Goal: Task Accomplishment & Management: Use online tool/utility

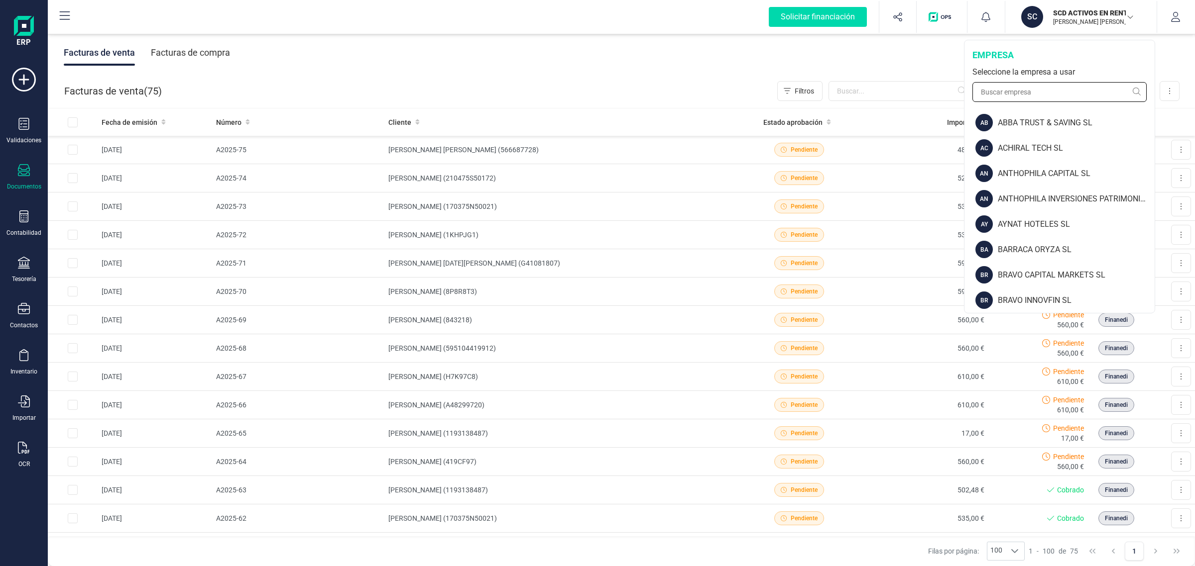
click at [1013, 98] on input "text" at bounding box center [1059, 92] width 174 height 20
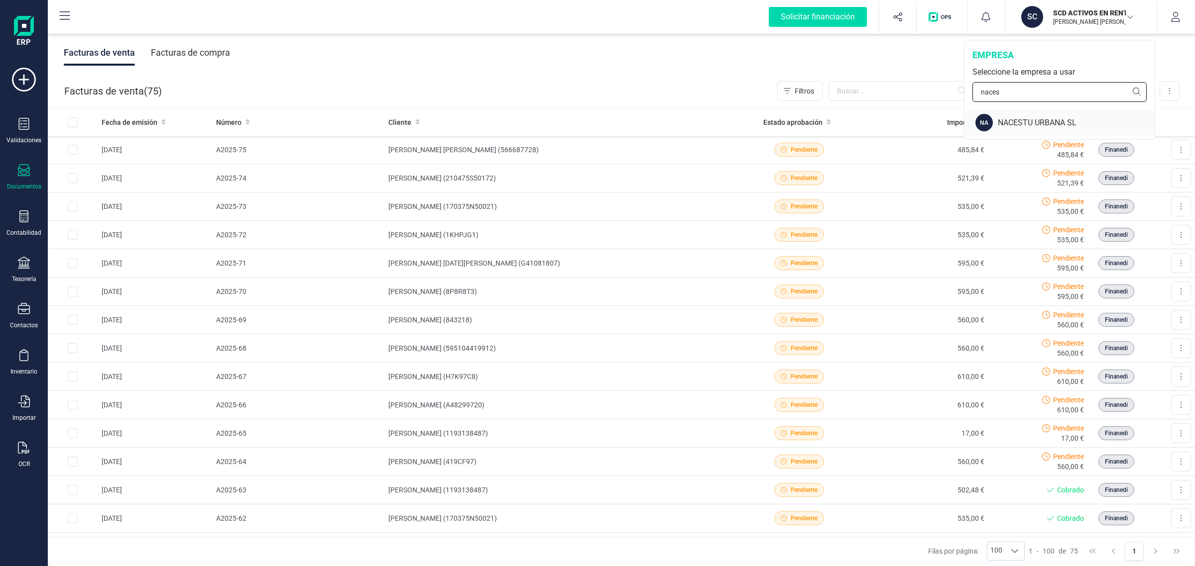
type input "naces"
click at [1016, 111] on div "NA NACESTU URBANA SL" at bounding box center [1059, 122] width 189 height 25
click at [1031, 113] on div "NA NACESTU URBANA SL" at bounding box center [1059, 122] width 189 height 25
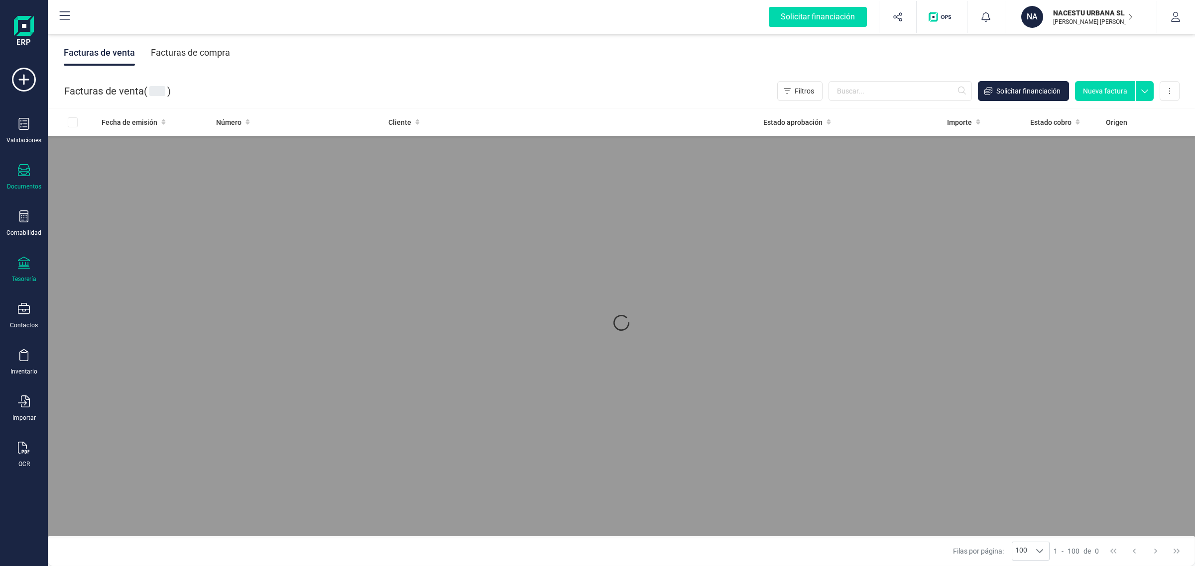
click at [24, 267] on icon at bounding box center [24, 263] width 12 height 12
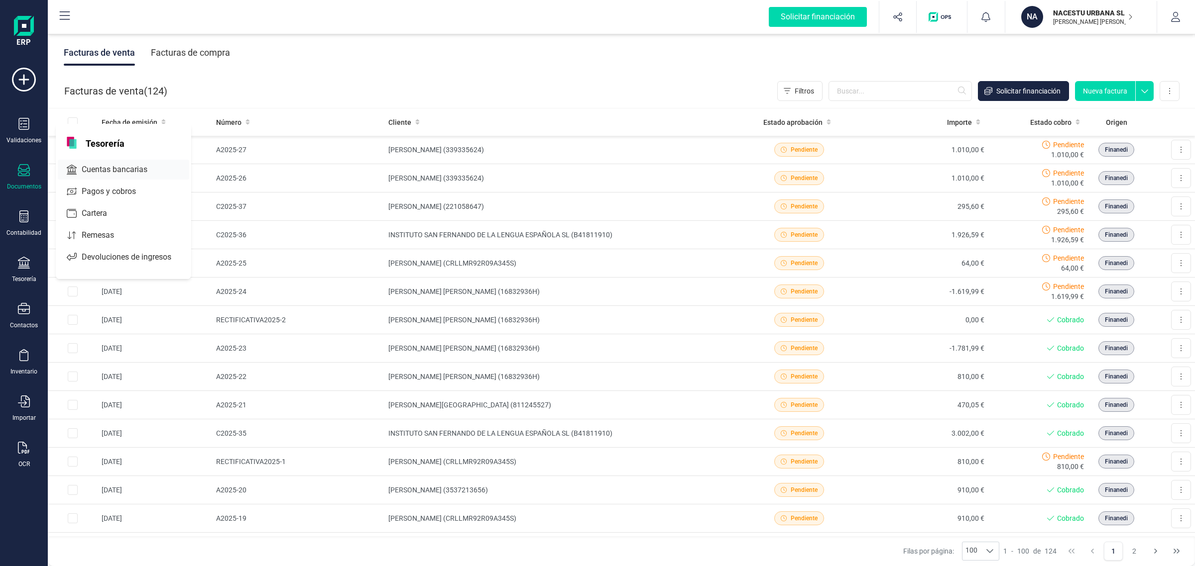
click at [119, 172] on span "Cuentas bancarias" at bounding box center [122, 170] width 88 height 12
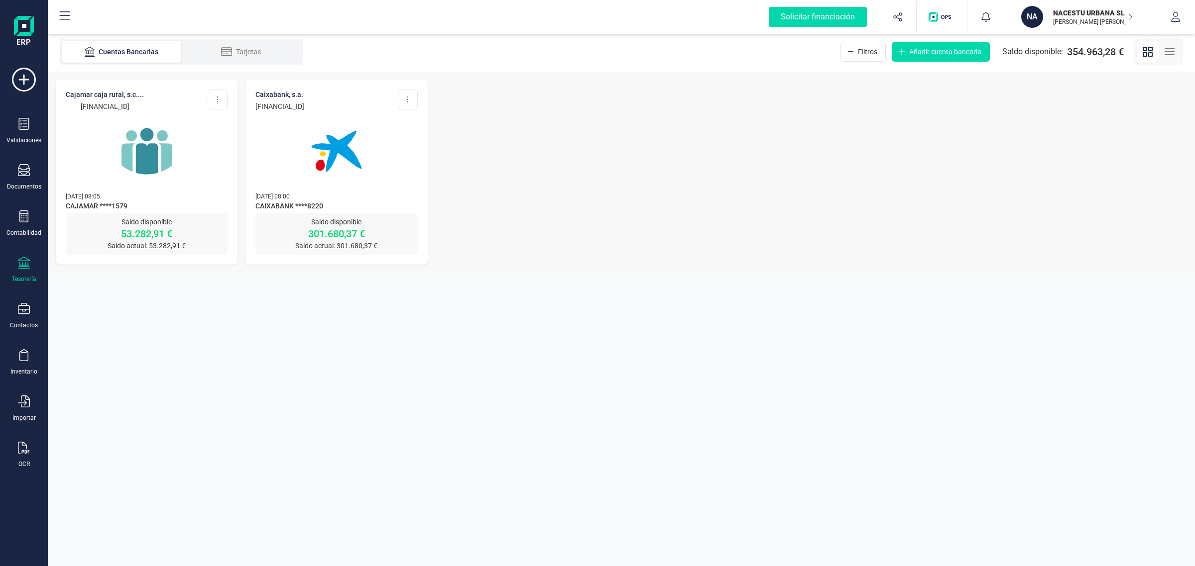
click at [379, 171] on div at bounding box center [336, 146] width 162 height 68
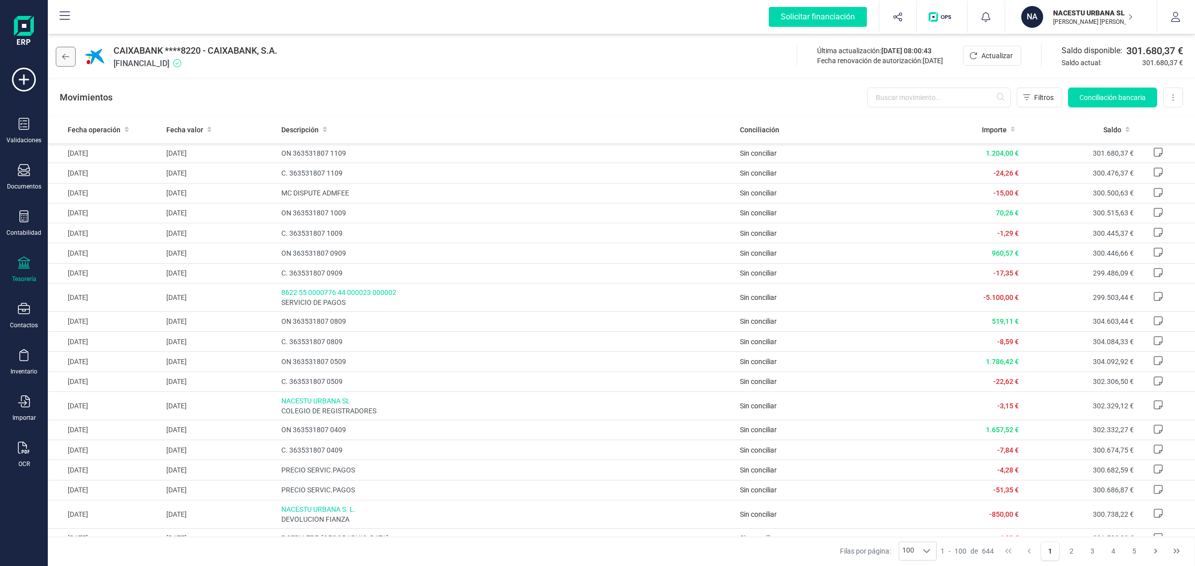
click at [59, 56] on button at bounding box center [66, 57] width 20 height 20
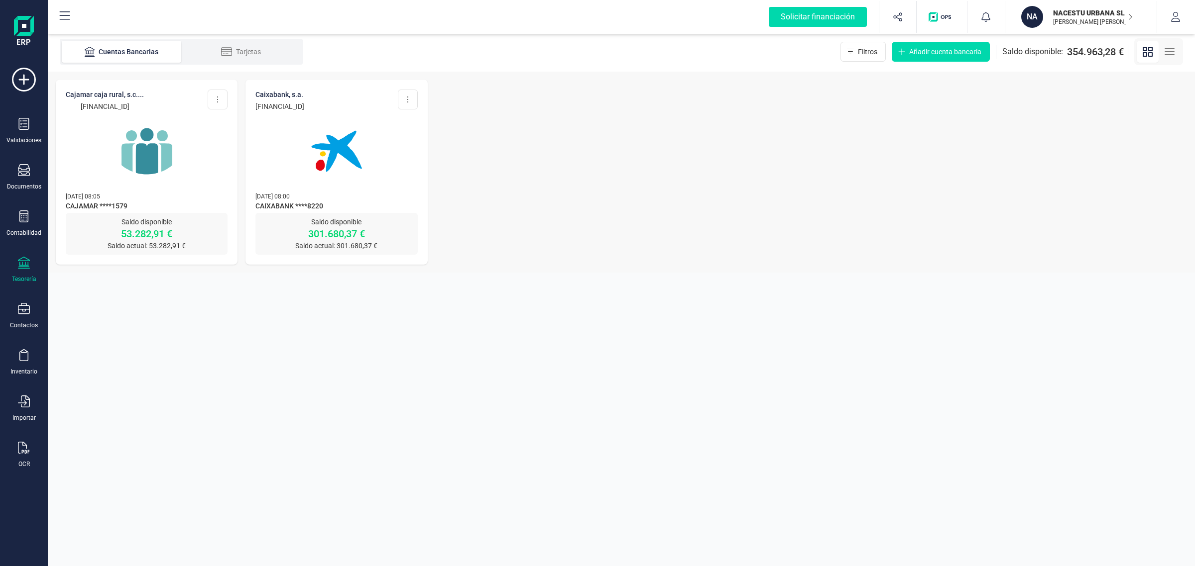
click at [193, 176] on div at bounding box center [147, 146] width 162 height 68
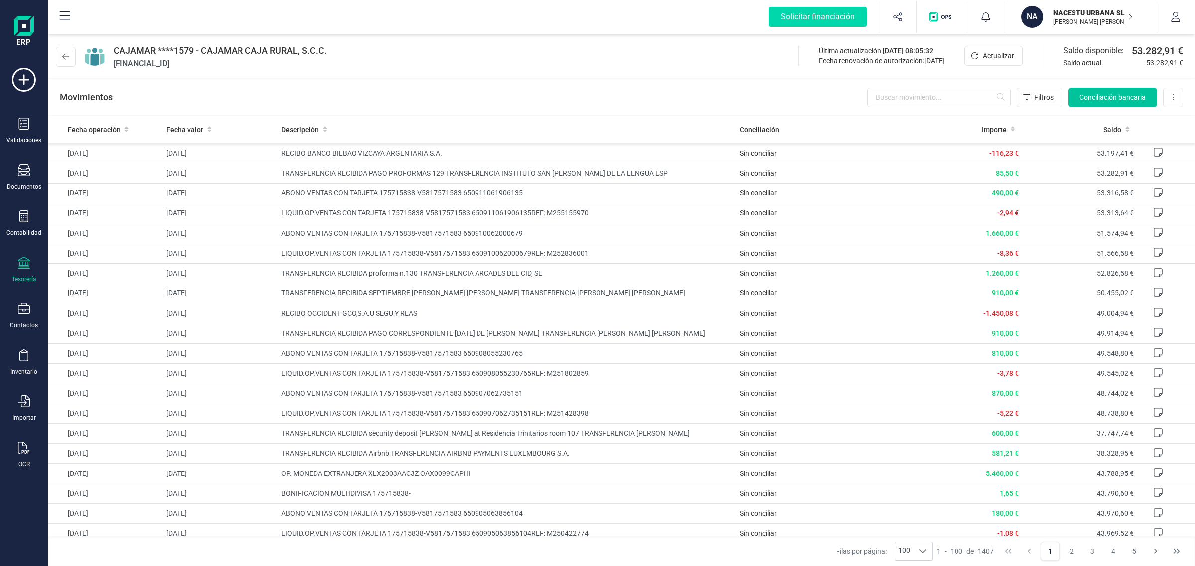
click at [1093, 94] on span "Conciliación bancaria" at bounding box center [1112, 98] width 66 height 10
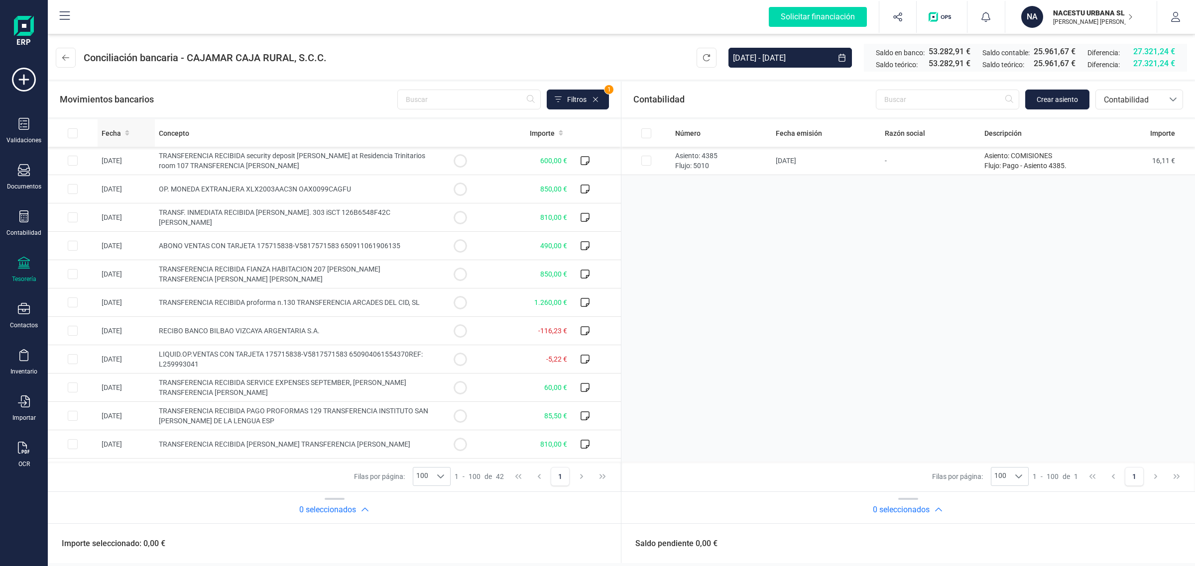
click at [120, 132] on span "Fecha" at bounding box center [111, 133] width 19 height 10
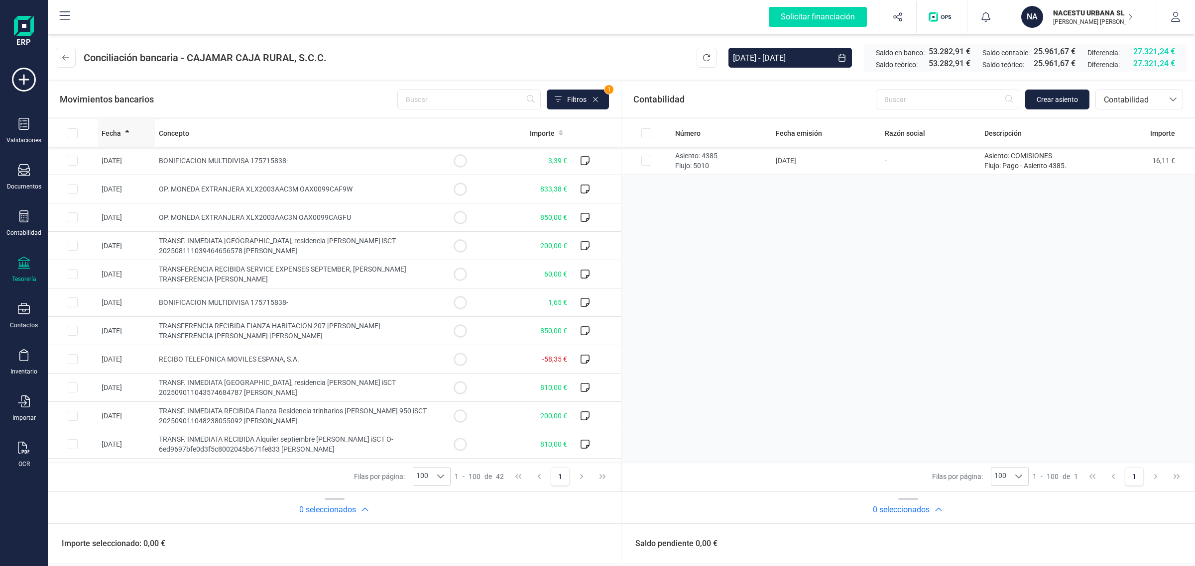
click at [115, 134] on span "Fecha" at bounding box center [111, 133] width 19 height 10
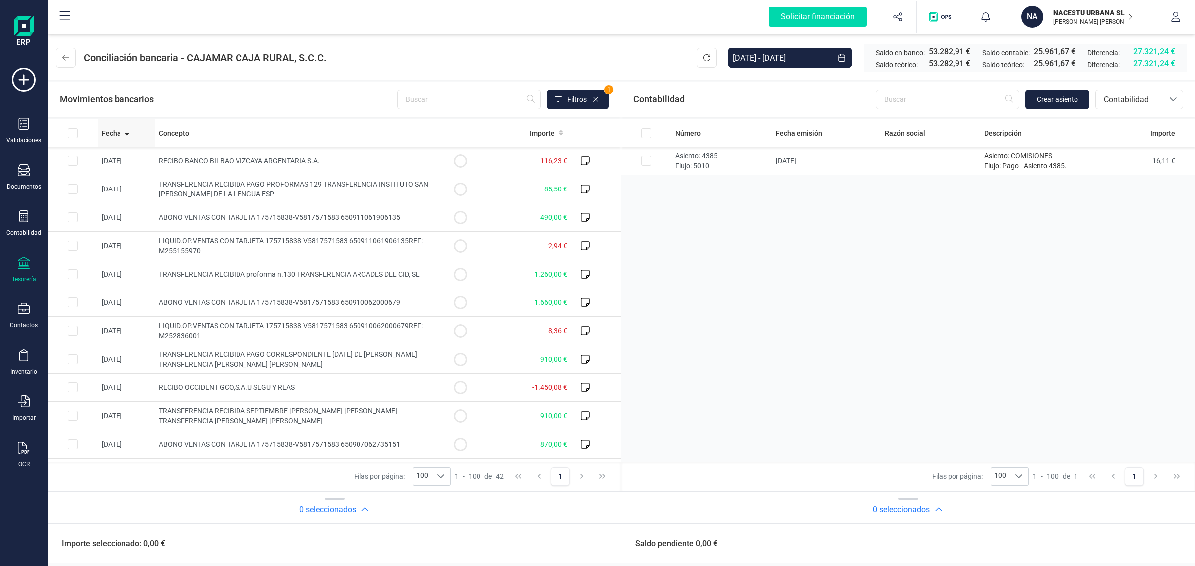
click at [115, 134] on span "Fecha" at bounding box center [111, 133] width 19 height 10
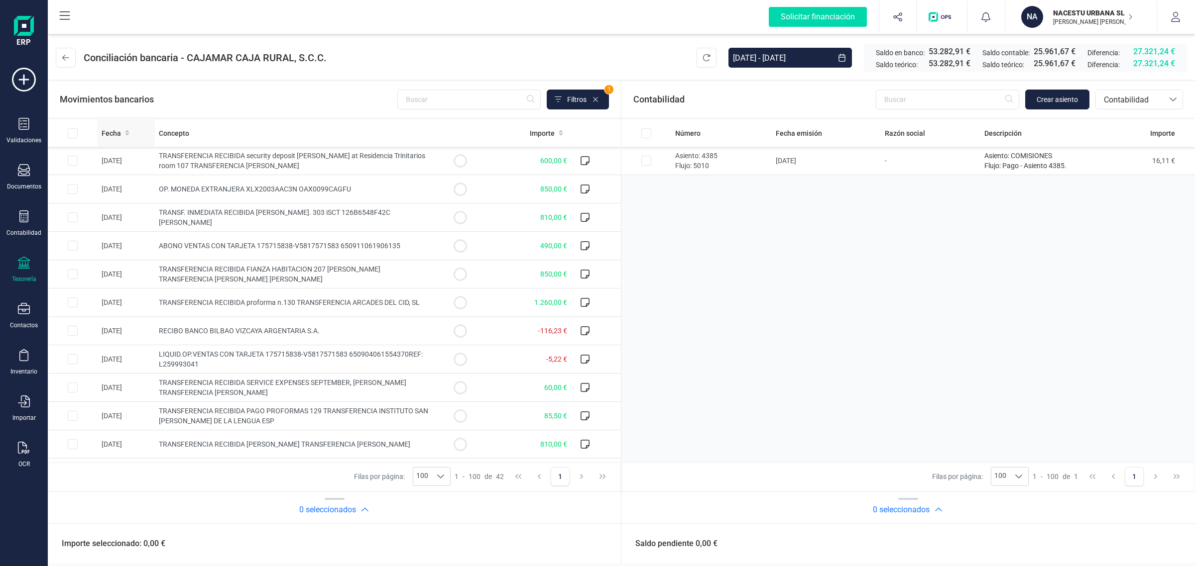
click at [122, 132] on div "Fecha" at bounding box center [126, 133] width 49 height 10
